Goal: Information Seeking & Learning: Learn about a topic

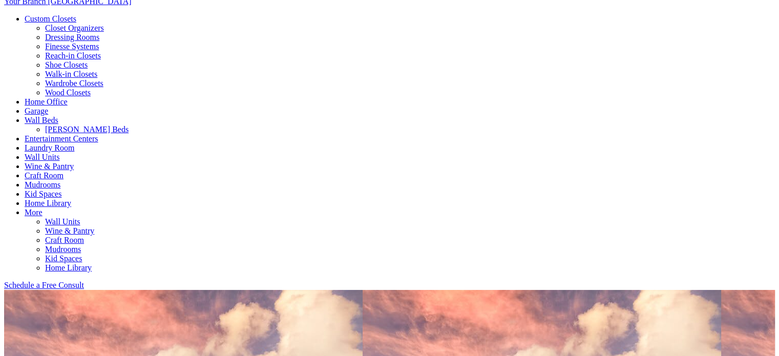
scroll to position [408, 0]
drag, startPoint x: 82, startPoint y: 140, endPoint x: 151, endPoint y: 188, distance: 83.1
copy div "Locally Owned. Texas Made. Storage solutions from Closet Factory Dallas-Fort Wo…"
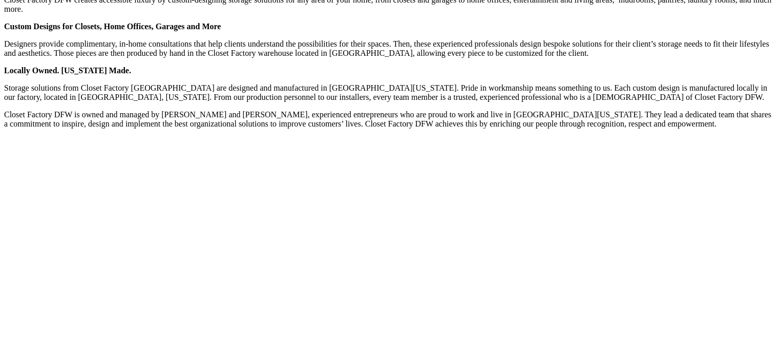
scroll to position [1176, 0]
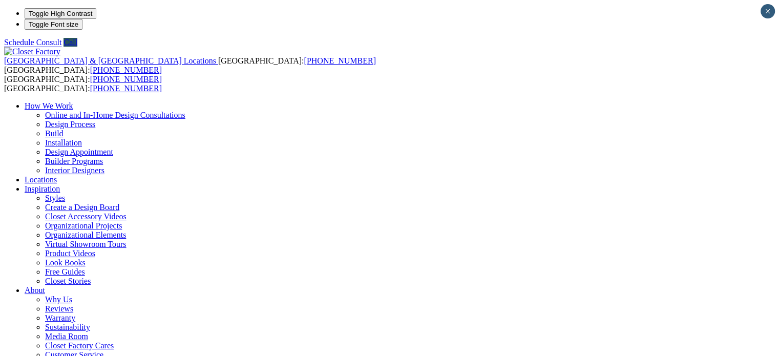
click at [72, 295] on link "Why Us" at bounding box center [58, 299] width 27 height 9
click at [75, 313] on link "Warranty" at bounding box center [60, 317] width 30 height 9
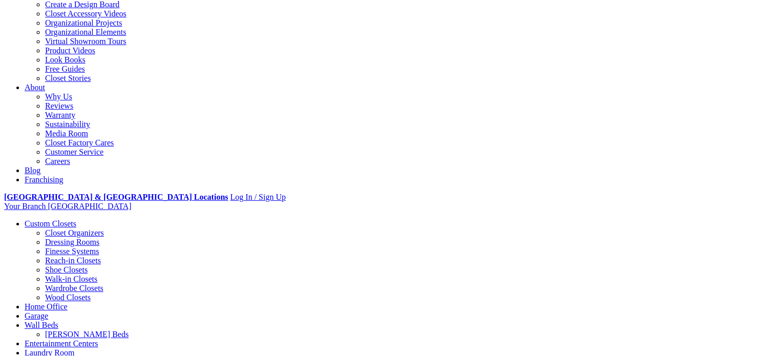
scroll to position [203, 0]
drag, startPoint x: 178, startPoint y: 99, endPoint x: 452, endPoint y: 234, distance: 305.8
copy div "When the installer finishes your project, Closet Factory’s commitment to workma…"
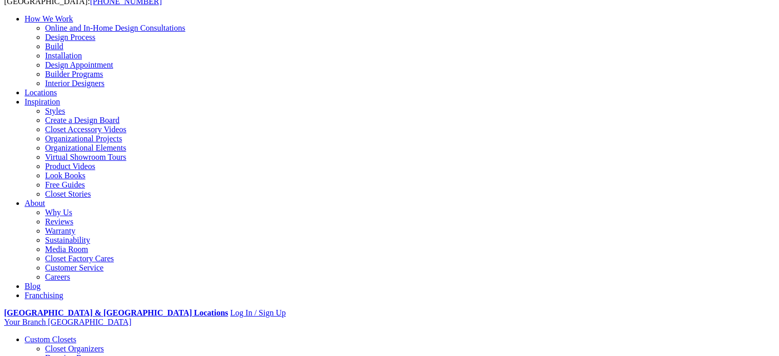
scroll to position [87, 0]
drag, startPoint x: 346, startPoint y: 202, endPoint x: 180, endPoint y: 195, distance: 166.1
copy h2 "We Stand By Our Work"
